Goal: Information Seeking & Learning: Learn about a topic

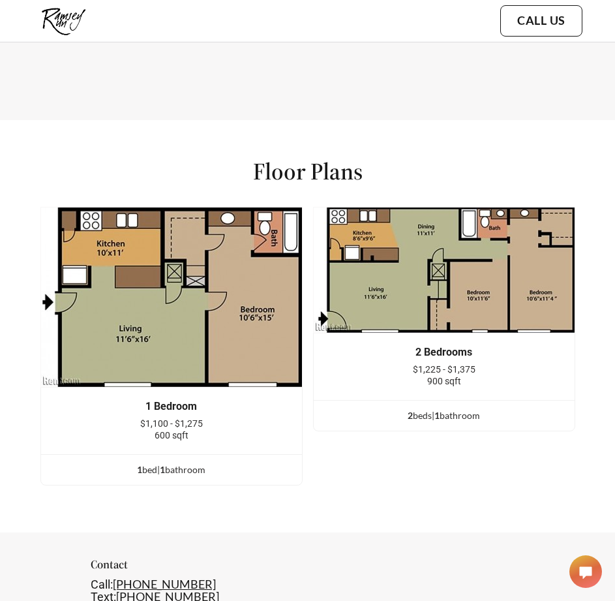
scroll to position [1892, 0]
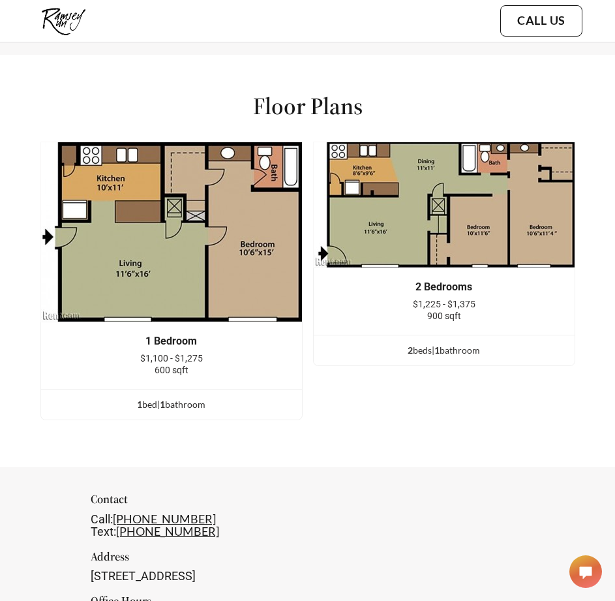
click at [122, 291] on img at bounding box center [171, 232] width 262 height 181
click at [189, 365] on span "600 sqft" at bounding box center [172, 370] width 34 height 10
click at [199, 406] on div "1 bed | 1 bathroom" at bounding box center [171, 404] width 261 height 14
click at [194, 402] on div "1 bed | 1 bathroom" at bounding box center [171, 404] width 261 height 14
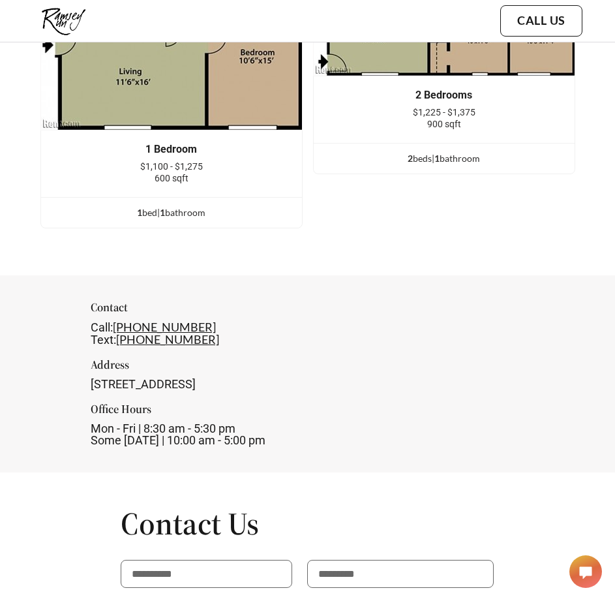
scroll to position [1957, 0]
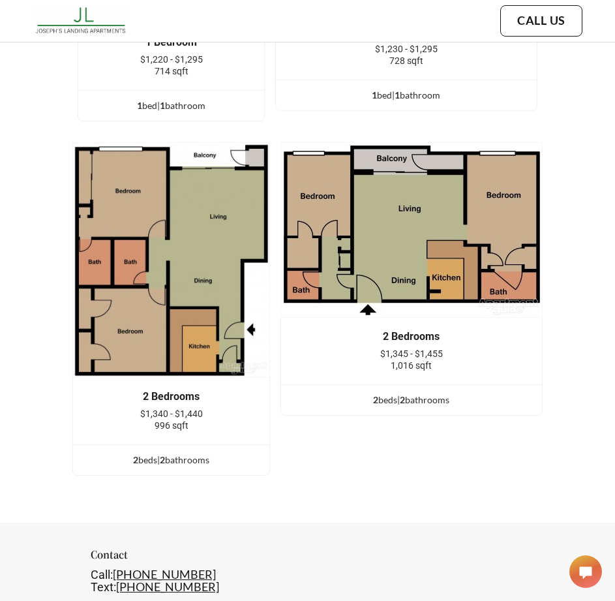
scroll to position [2218, 0]
